Goal: Task Accomplishment & Management: Manage account settings

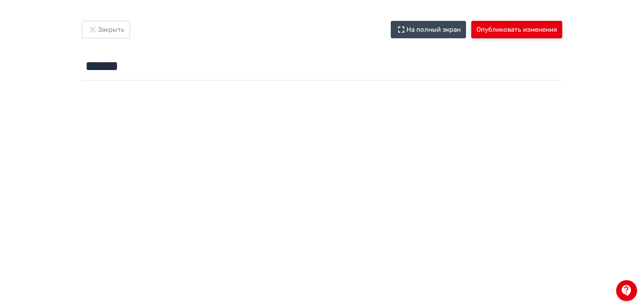
click at [505, 32] on button "Опубликовать изменения" at bounding box center [516, 29] width 91 height 17
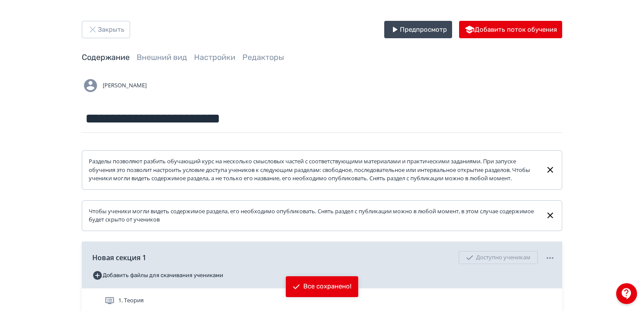
scroll to position [105, 0]
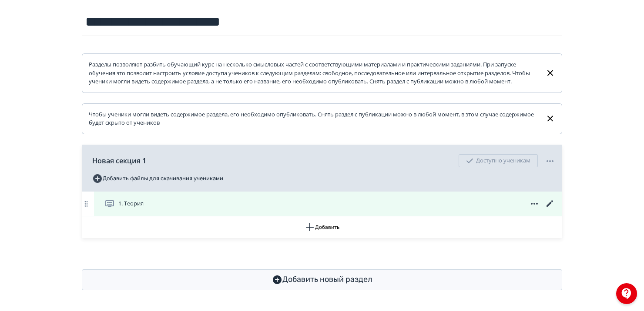
click at [548, 207] on icon at bounding box center [549, 204] width 7 height 7
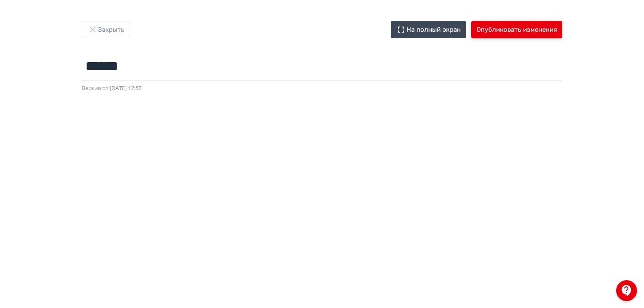
click at [508, 25] on button "Опубликовать изменения" at bounding box center [516, 29] width 91 height 17
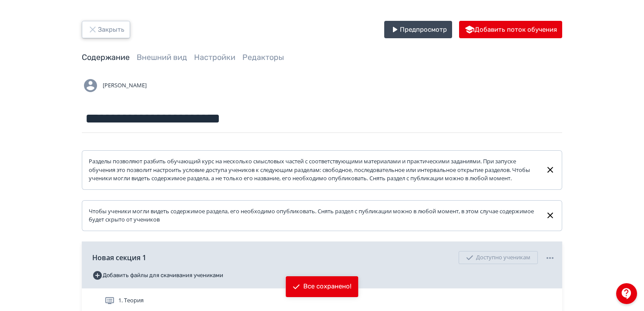
click at [98, 24] on button "Закрыть" at bounding box center [106, 29] width 48 height 17
